Goal: Task Accomplishment & Management: Use online tool/utility

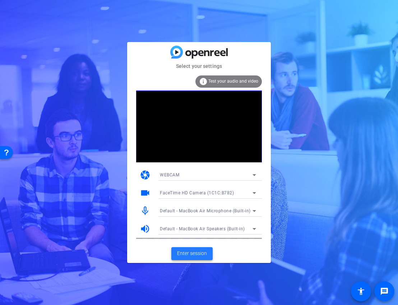
click at [192, 256] on span "Enter session" at bounding box center [192, 254] width 30 height 8
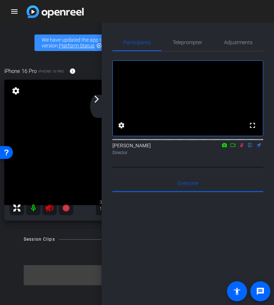
click at [239, 148] on icon at bounding box center [242, 145] width 6 height 5
click at [100, 104] on div "arrow_back_ios_new arrow_forward_ios" at bounding box center [97, 106] width 15 height 23
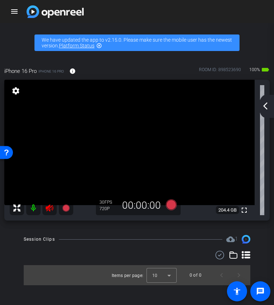
click at [49, 208] on icon at bounding box center [49, 208] width 9 height 9
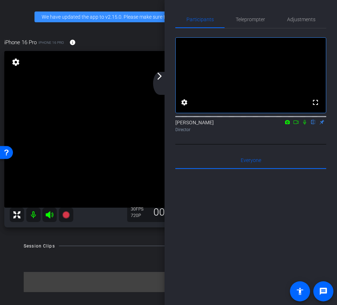
click at [163, 84] on div "arrow_back_ios_new arrow_forward_ios" at bounding box center [160, 83] width 15 height 23
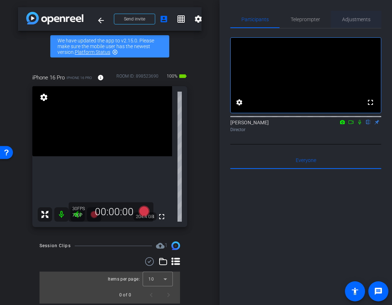
click at [359, 15] on span "Adjustments" at bounding box center [356, 19] width 28 height 17
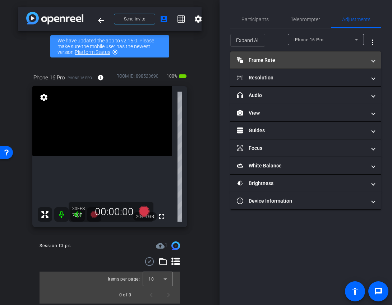
click at [298, 52] on mat-expansion-panel-header "Frame Rate Frame Rate" at bounding box center [305, 59] width 151 height 17
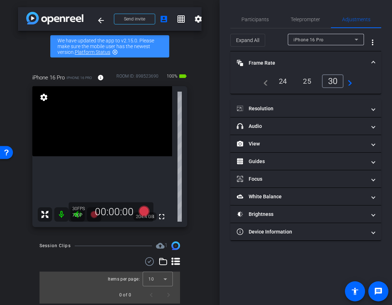
click at [285, 81] on div "24" at bounding box center [283, 81] width 19 height 12
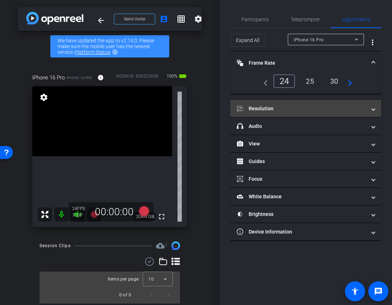
click at [289, 105] on mat-panel-title "Resolution" at bounding box center [301, 109] width 129 height 8
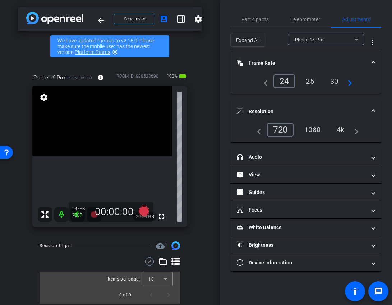
click at [310, 125] on div "1080" at bounding box center [312, 130] width 27 height 12
click at [310, 96] on mat-accordion "Frame Rate Frame Rate navigate_before 24 25 30 navigate_next Resolution navigat…" at bounding box center [305, 161] width 151 height 220
click at [296, 103] on mat-expansion-panel-header "Resolution" at bounding box center [305, 111] width 151 height 23
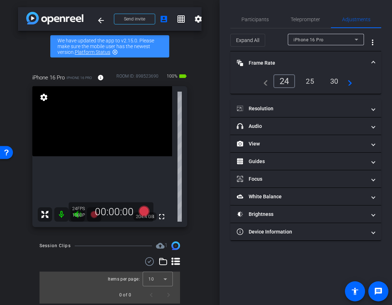
click at [301, 60] on mat-panel-title "Frame Rate Frame Rate" at bounding box center [301, 63] width 129 height 8
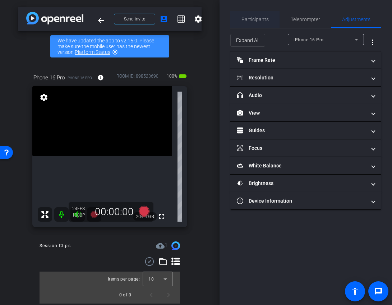
click at [251, 15] on span "Participants" at bounding box center [255, 19] width 27 height 17
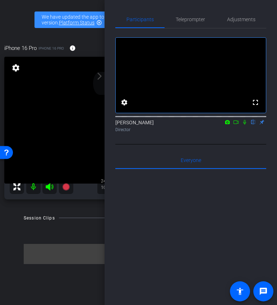
click at [103, 80] on mat-icon "arrow_forward_ios" at bounding box center [99, 76] width 9 height 9
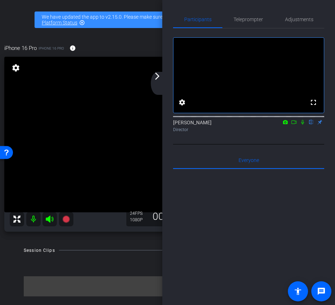
click at [159, 84] on div "arrow_back_ios_new arrow_forward_ios" at bounding box center [158, 83] width 15 height 23
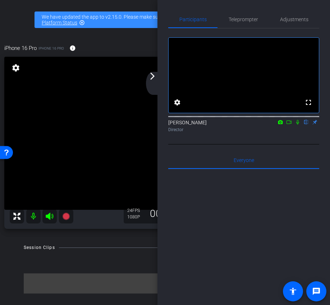
click at [157, 77] on div "arrow_back_ios_new arrow_forward_ios" at bounding box center [153, 83] width 15 height 23
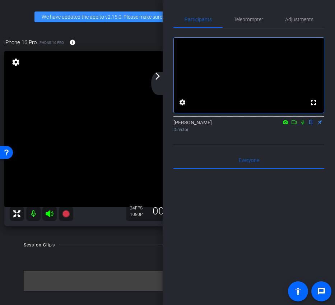
click at [159, 82] on div "arrow_back_ios_new arrow_forward_ios" at bounding box center [158, 83] width 15 height 23
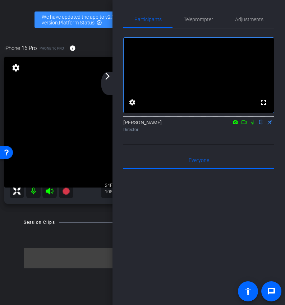
click at [112, 79] on div "arrow_back_ios_new arrow_forward_ios" at bounding box center [108, 83] width 15 height 23
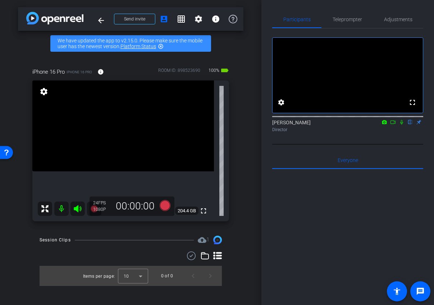
click at [395, 125] on icon at bounding box center [393, 122] width 6 height 5
click at [398, 124] on icon at bounding box center [401, 122] width 4 height 4
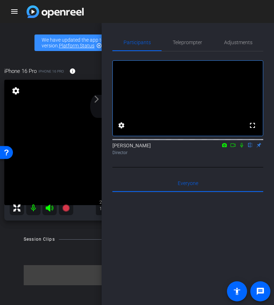
click at [233, 148] on icon at bounding box center [233, 145] width 6 height 5
click at [97, 102] on mat-icon "arrow_forward_ios" at bounding box center [96, 99] width 9 height 9
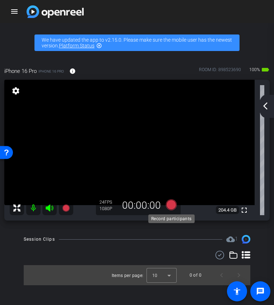
click at [167, 202] on icon at bounding box center [171, 204] width 17 height 13
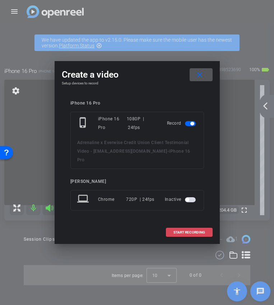
click at [179, 231] on span "START RECORDING" at bounding box center [190, 233] width 32 height 4
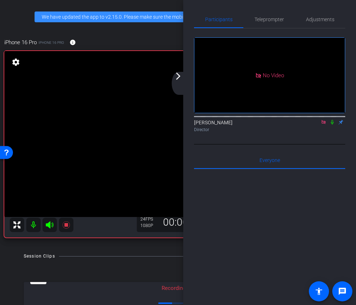
click at [181, 76] on mat-icon "arrow_forward_ios" at bounding box center [178, 76] width 9 height 9
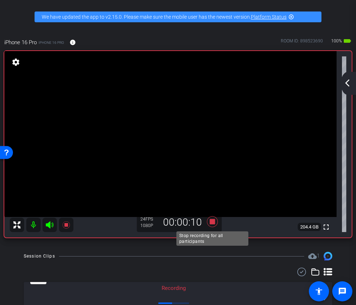
click at [214, 226] on icon at bounding box center [212, 221] width 17 height 13
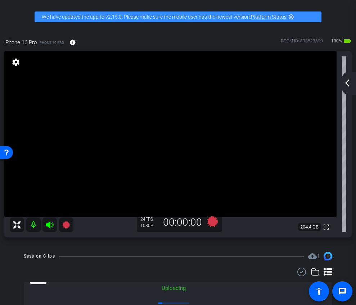
click at [349, 83] on mat-icon "arrow_back_ios_new" at bounding box center [347, 83] width 9 height 9
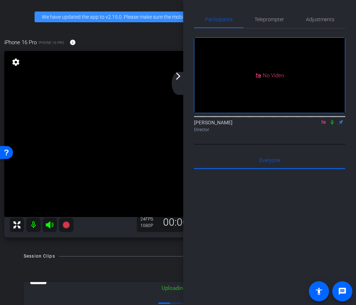
click at [322, 125] on mat-icon at bounding box center [323, 122] width 9 height 6
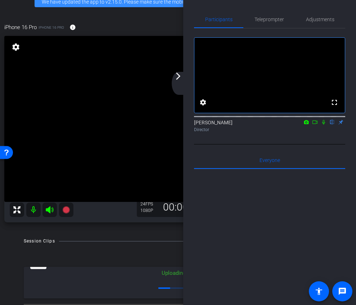
scroll to position [34, 0]
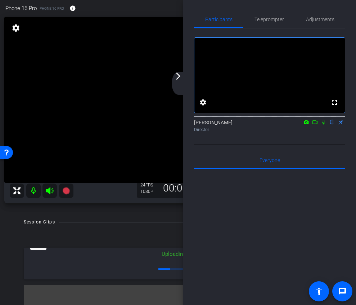
click at [181, 76] on mat-icon "arrow_forward_ios" at bounding box center [178, 76] width 9 height 9
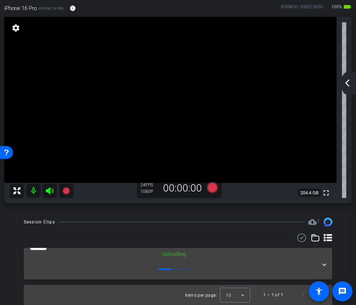
click at [326, 262] on mat-expansion-panel-header "[DATE] Uploading 1" at bounding box center [178, 264] width 308 height 32
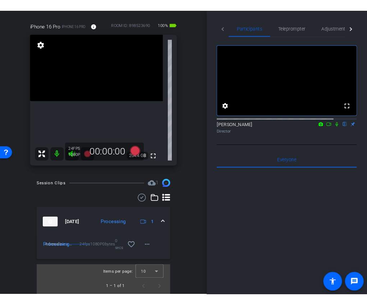
scroll to position [61, 0]
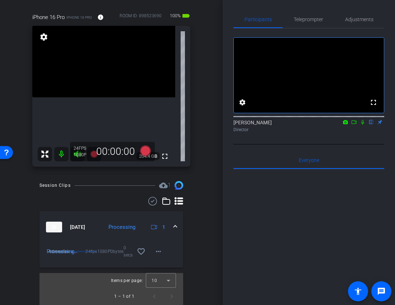
click at [357, 124] on icon at bounding box center [354, 122] width 5 height 4
click at [372, 125] on icon at bounding box center [372, 122] width 6 height 5
click at [157, 255] on mat-icon "more_horiz" at bounding box center [158, 251] width 9 height 9
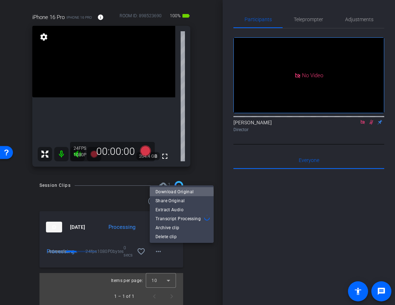
click at [180, 193] on span "Download Original" at bounding box center [182, 191] width 52 height 9
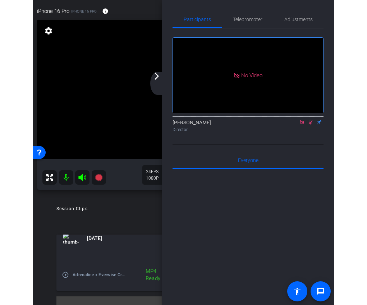
scroll to position [34, 0]
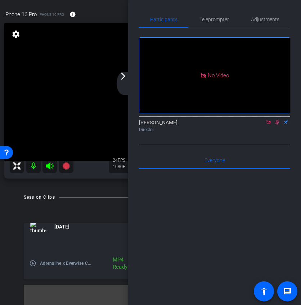
click at [124, 84] on div "arrow_back_ios_new arrow_forward_ios" at bounding box center [123, 83] width 15 height 23
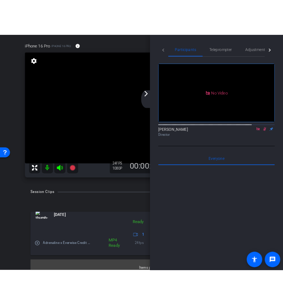
scroll to position [46, 0]
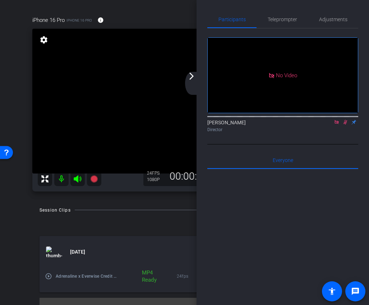
click at [345, 125] on icon at bounding box center [346, 122] width 6 height 5
click at [337, 125] on icon at bounding box center [337, 122] width 6 height 5
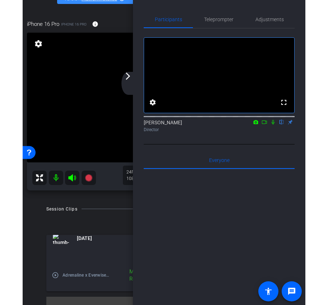
scroll to position [19, 0]
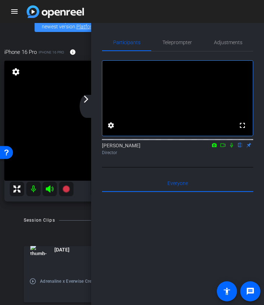
click at [85, 103] on mat-icon "arrow_forward_ios" at bounding box center [86, 99] width 9 height 9
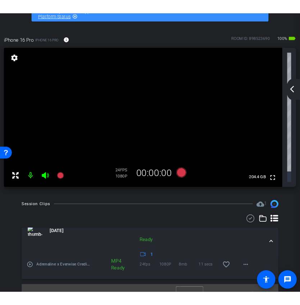
scroll to position [22, 0]
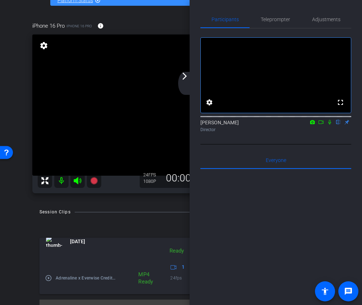
click at [322, 124] on icon at bounding box center [321, 122] width 5 height 4
click at [187, 80] on mat-icon "arrow_forward_ios" at bounding box center [184, 76] width 9 height 9
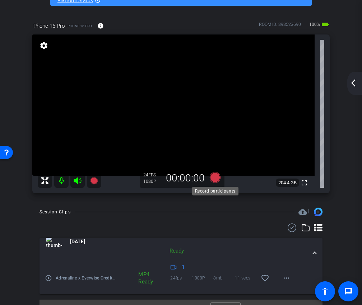
click at [216, 184] on icon at bounding box center [215, 177] width 17 height 13
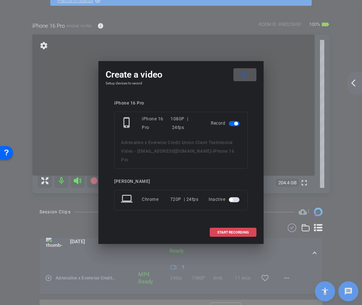
click at [232, 231] on span "START RECORDING" at bounding box center [234, 233] width 32 height 4
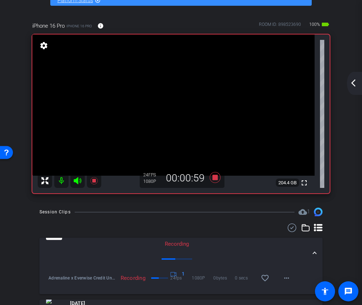
click at [352, 79] on mat-icon "arrow_back_ios_new" at bounding box center [353, 83] width 9 height 9
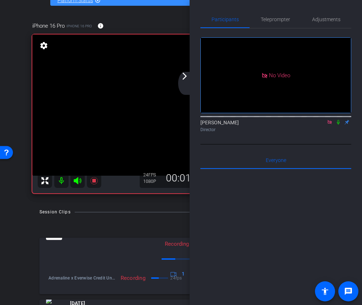
click at [337, 125] on icon at bounding box center [339, 122] width 6 height 5
click at [338, 125] on icon at bounding box center [339, 122] width 4 height 5
click at [331, 125] on icon at bounding box center [330, 122] width 6 height 5
click at [323, 124] on icon at bounding box center [321, 122] width 5 height 4
click at [184, 75] on mat-icon "arrow_forward_ios" at bounding box center [184, 76] width 9 height 9
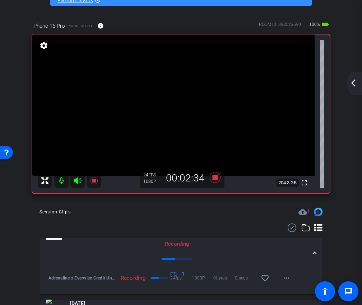
click at [355, 82] on mat-icon "arrow_back_ios_new" at bounding box center [353, 83] width 9 height 9
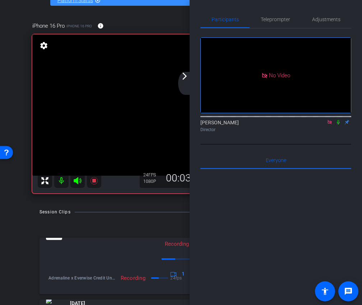
click at [337, 125] on icon at bounding box center [339, 122] width 6 height 5
click at [183, 80] on mat-icon "arrow_forward_ios" at bounding box center [184, 76] width 9 height 9
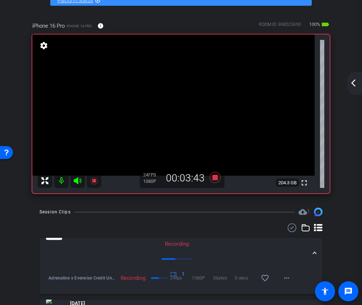
click at [357, 83] on mat-icon "arrow_back_ios_new" at bounding box center [353, 83] width 9 height 9
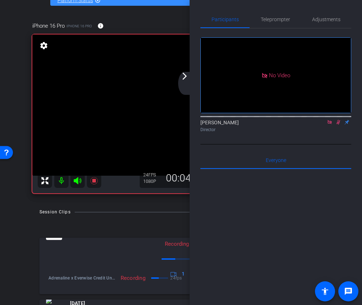
click at [338, 125] on icon at bounding box center [339, 122] width 6 height 5
click at [338, 125] on icon at bounding box center [339, 122] width 4 height 5
click at [341, 125] on icon at bounding box center [339, 122] width 6 height 5
click at [340, 125] on icon at bounding box center [339, 122] width 6 height 5
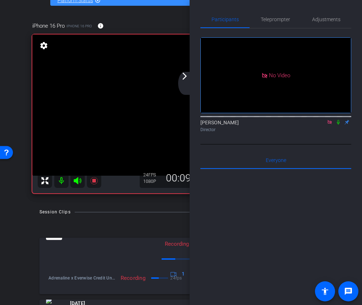
click at [340, 125] on icon at bounding box center [339, 122] width 6 height 5
click at [338, 125] on icon at bounding box center [339, 122] width 6 height 5
click at [339, 125] on icon at bounding box center [338, 122] width 3 height 5
click at [339, 125] on icon at bounding box center [339, 122] width 4 height 5
click at [339, 125] on icon at bounding box center [339, 122] width 6 height 5
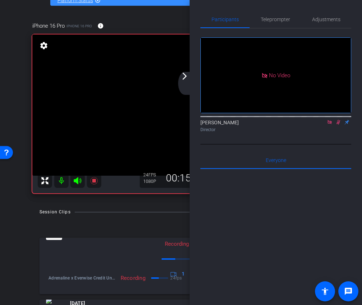
click at [339, 125] on icon at bounding box center [339, 122] width 6 height 5
click at [341, 125] on icon at bounding box center [339, 122] width 6 height 5
click at [339, 125] on icon at bounding box center [338, 122] width 3 height 5
click at [336, 125] on icon at bounding box center [339, 122] width 6 height 5
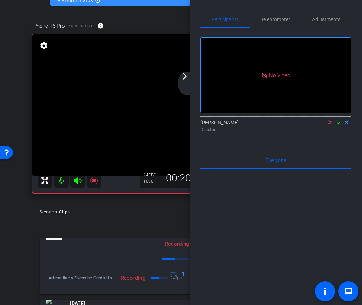
click at [339, 125] on icon at bounding box center [339, 122] width 6 height 5
click at [340, 125] on icon at bounding box center [339, 122] width 6 height 5
click at [183, 82] on div "arrow_back_ios_new arrow_forward_ios" at bounding box center [185, 83] width 15 height 23
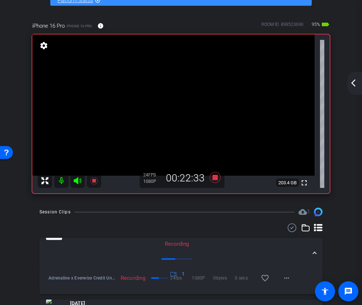
click at [351, 87] on mat-icon "arrow_back_ios_new" at bounding box center [353, 83] width 9 height 9
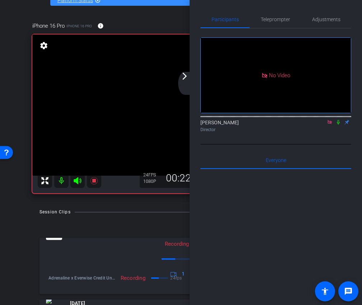
click at [187, 77] on mat-icon "arrow_forward_ios" at bounding box center [184, 76] width 9 height 9
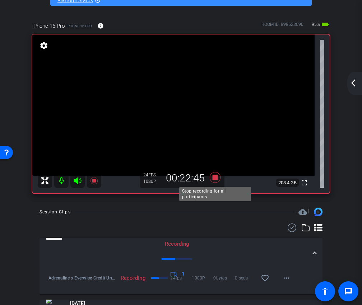
click at [212, 175] on icon at bounding box center [215, 177] width 17 height 13
click at [356, 87] on mat-icon "arrow_back_ios_new" at bounding box center [353, 83] width 9 height 9
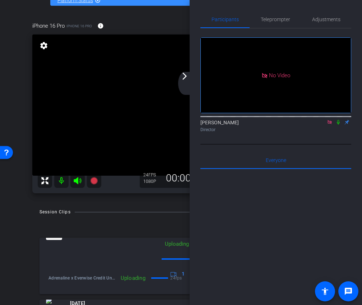
click at [329, 124] on icon at bounding box center [330, 122] width 4 height 4
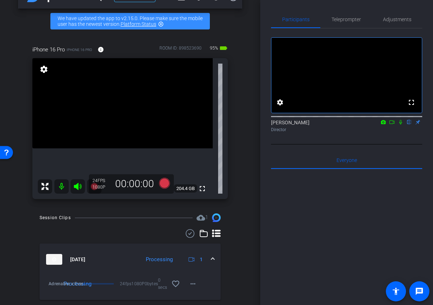
click at [394, 125] on icon at bounding box center [392, 122] width 6 height 5
click at [398, 125] on icon at bounding box center [408, 122] width 3 height 5
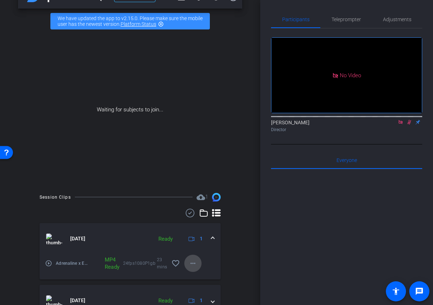
click at [197, 263] on span at bounding box center [192, 263] width 17 height 17
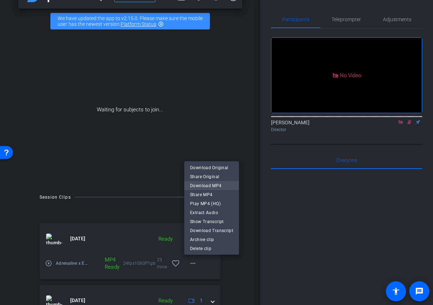
click at [217, 187] on span "Download MP4" at bounding box center [211, 185] width 43 height 9
